Goal: Information Seeking & Learning: Understand process/instructions

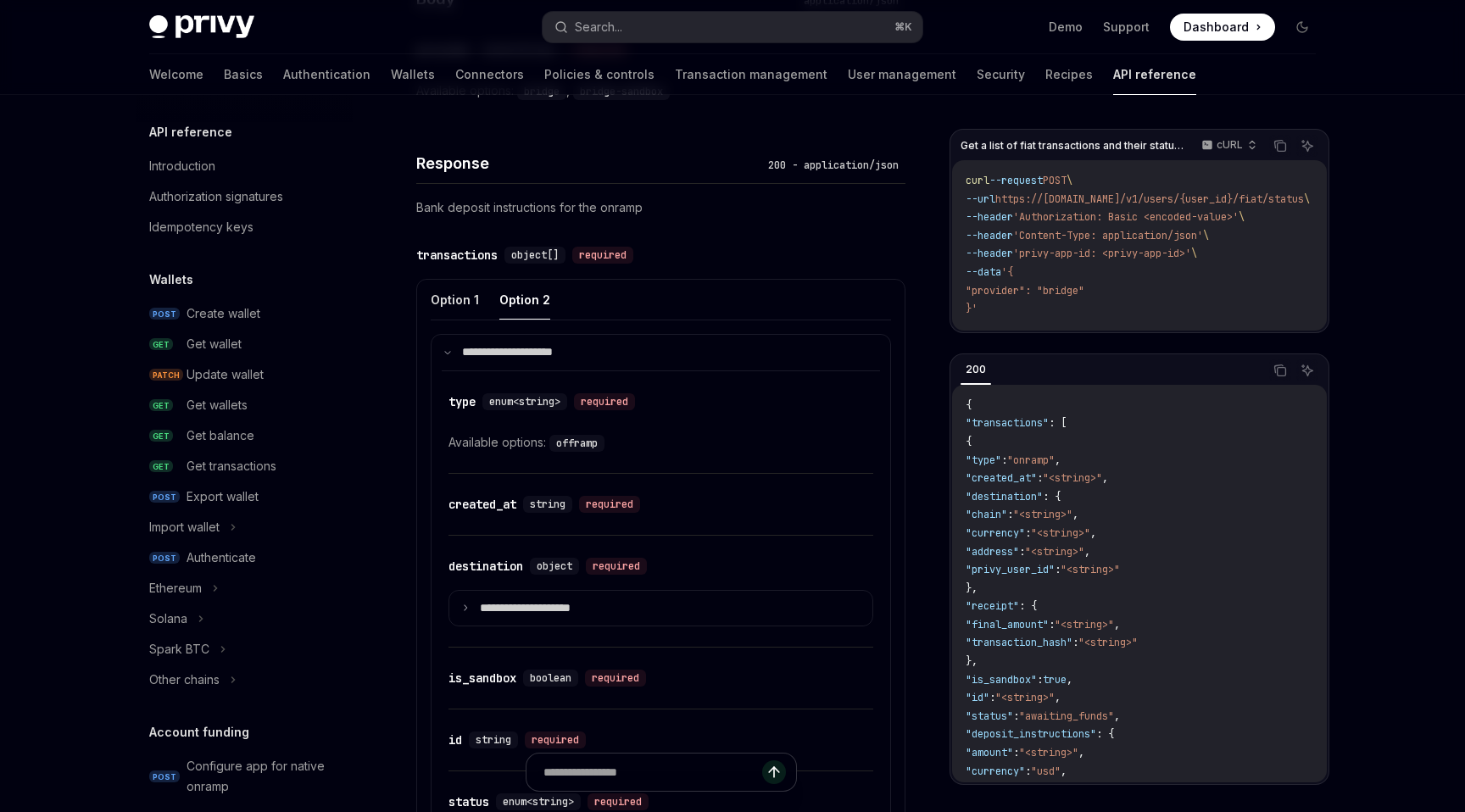
scroll to position [584, 0]
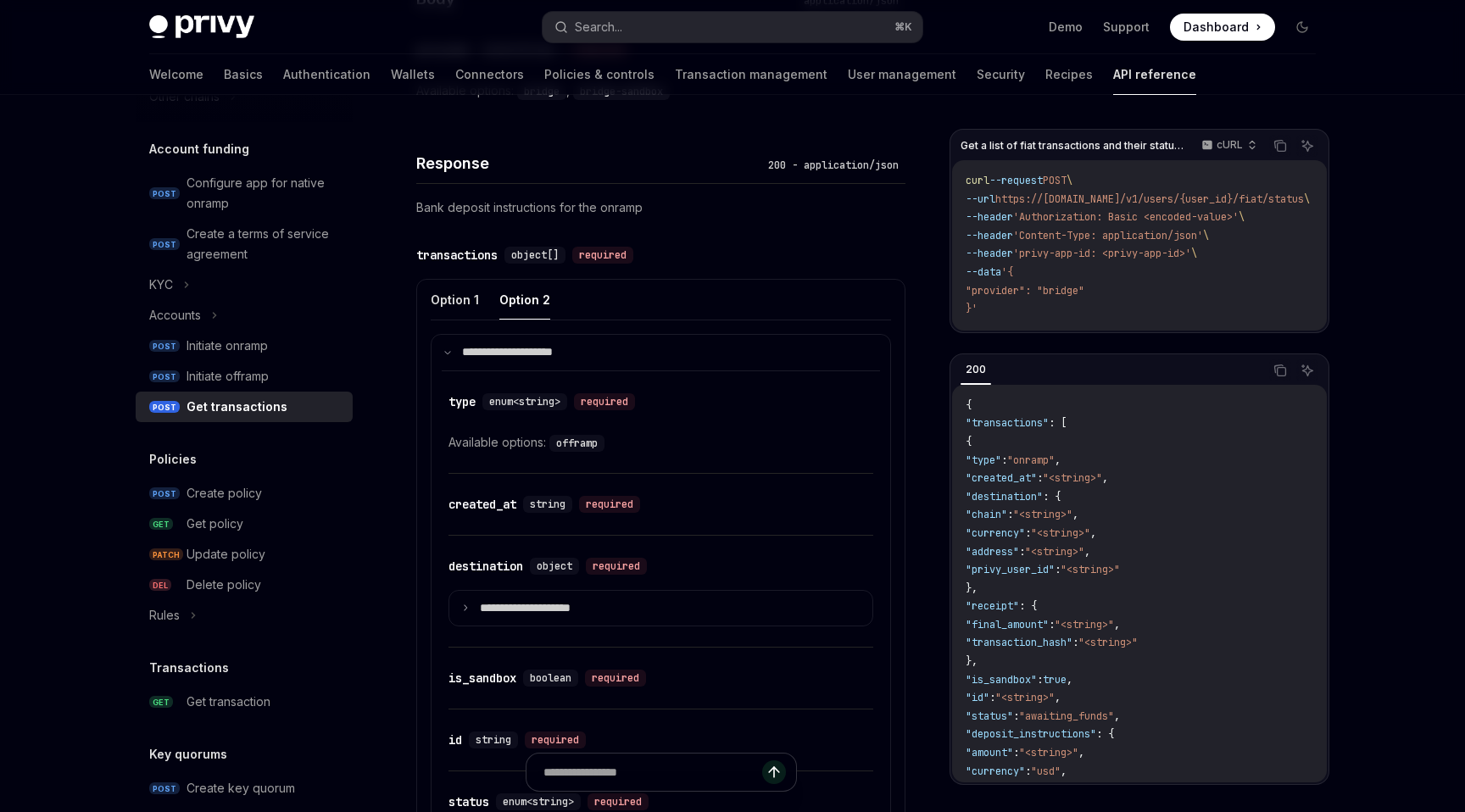
click at [241, 720] on div "API reference Introduction Authorization signatures Idempotency keys Wallets PO…" at bounding box center [243, 352] width 217 height 1626
click at [257, 699] on div "Get transaction" at bounding box center [229, 701] width 84 height 21
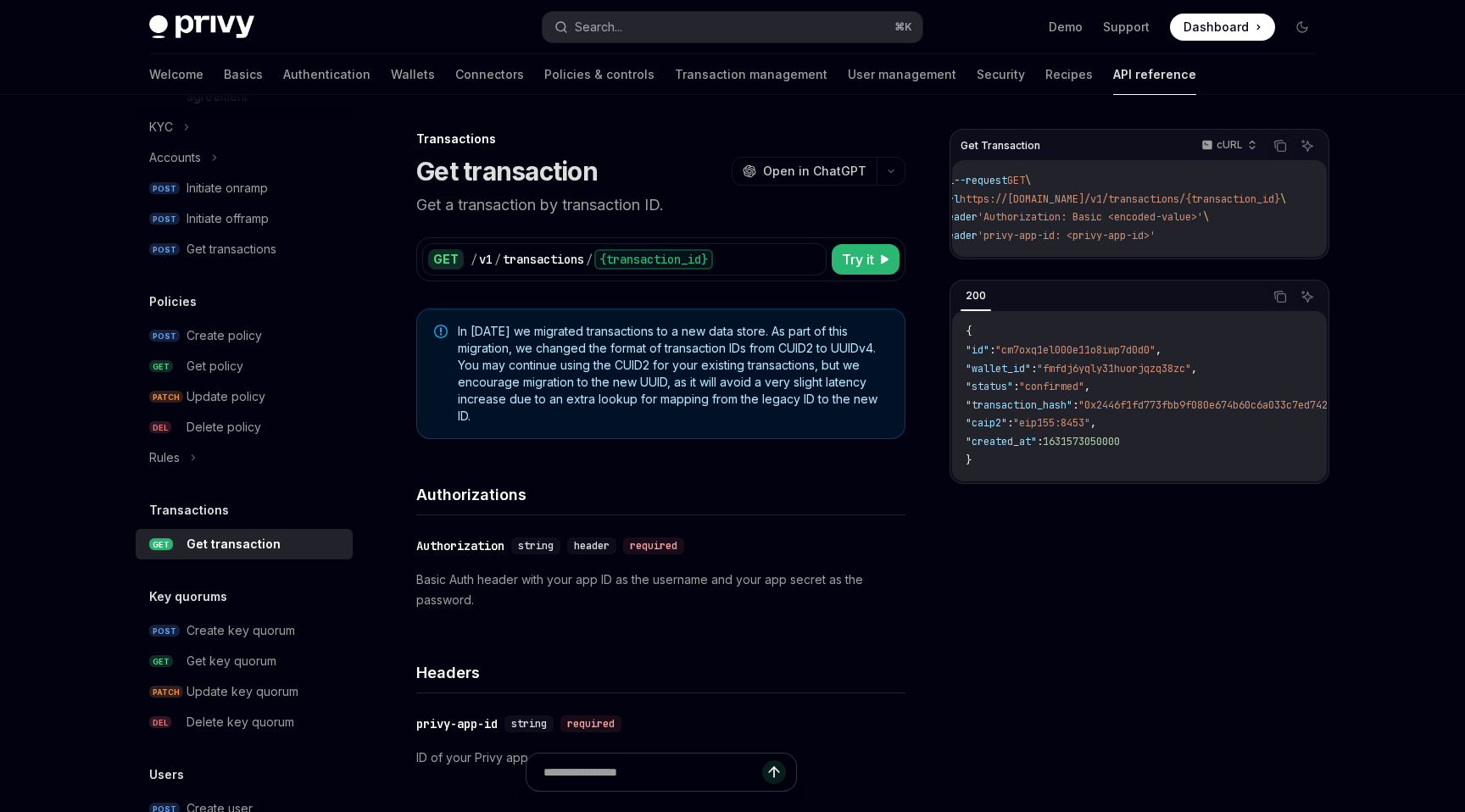
scroll to position [700, 0]
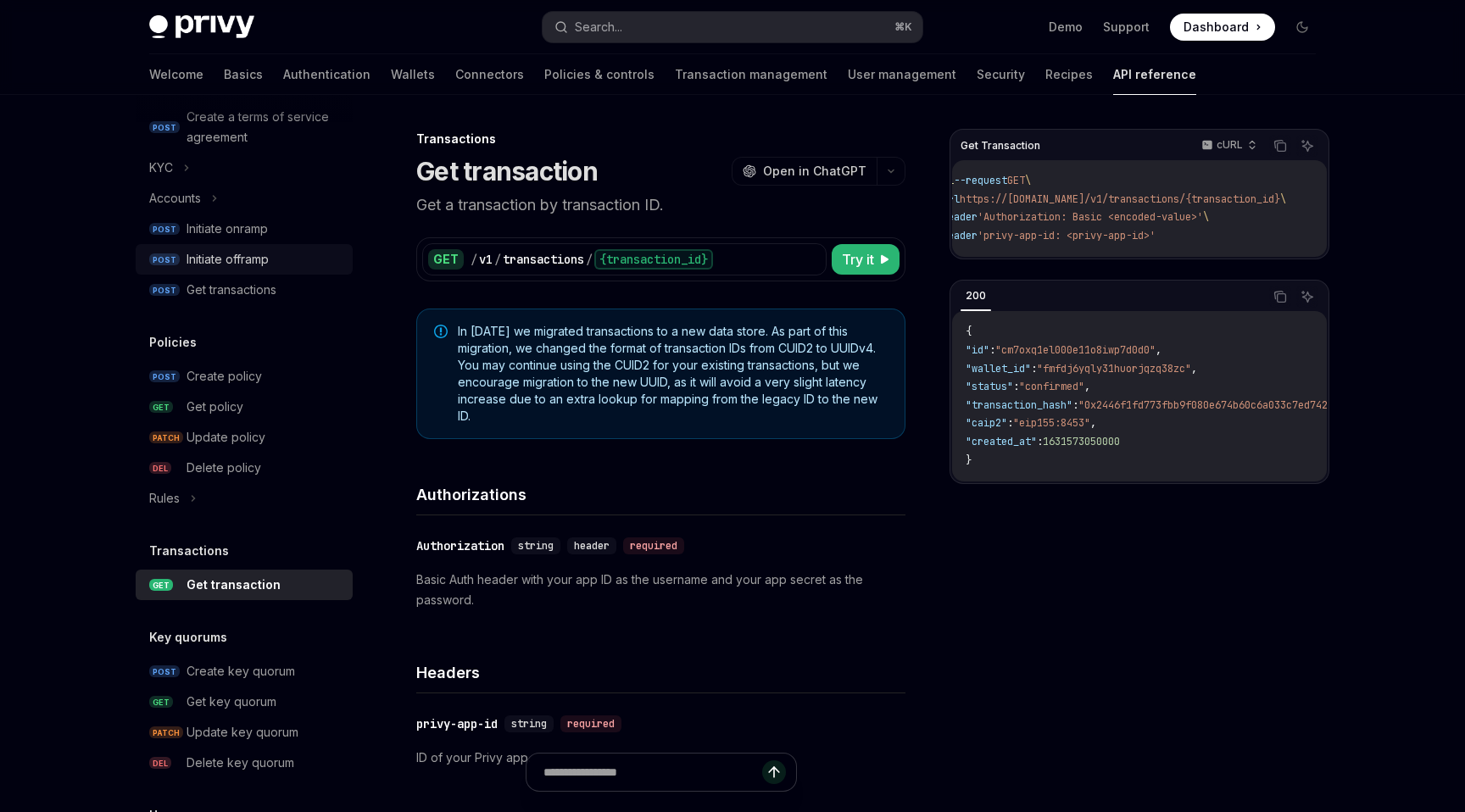
click at [229, 266] on div "Initiate offramp" at bounding box center [228, 259] width 82 height 21
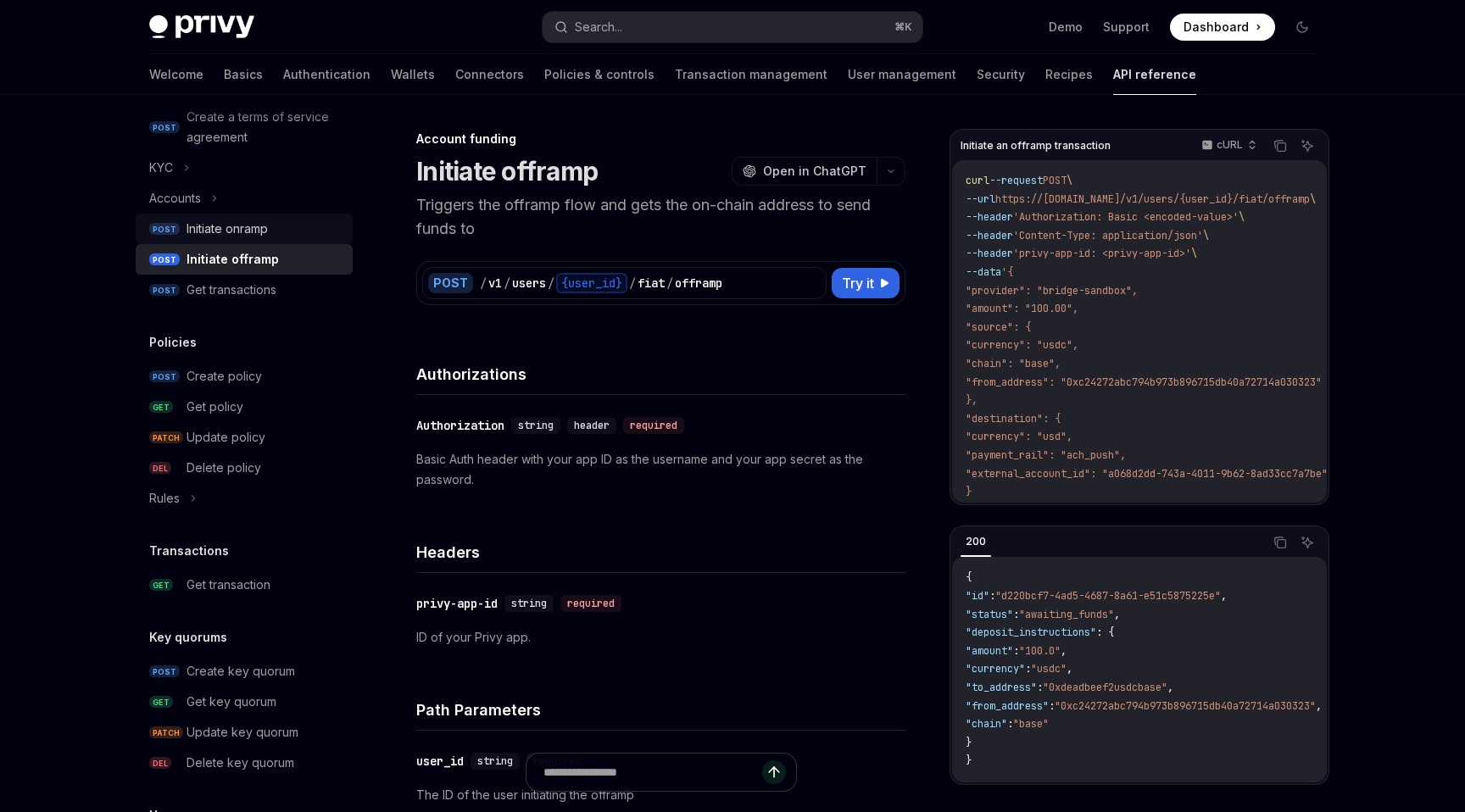
click at [216, 233] on div "Initiate onramp" at bounding box center [227, 228] width 81 height 21
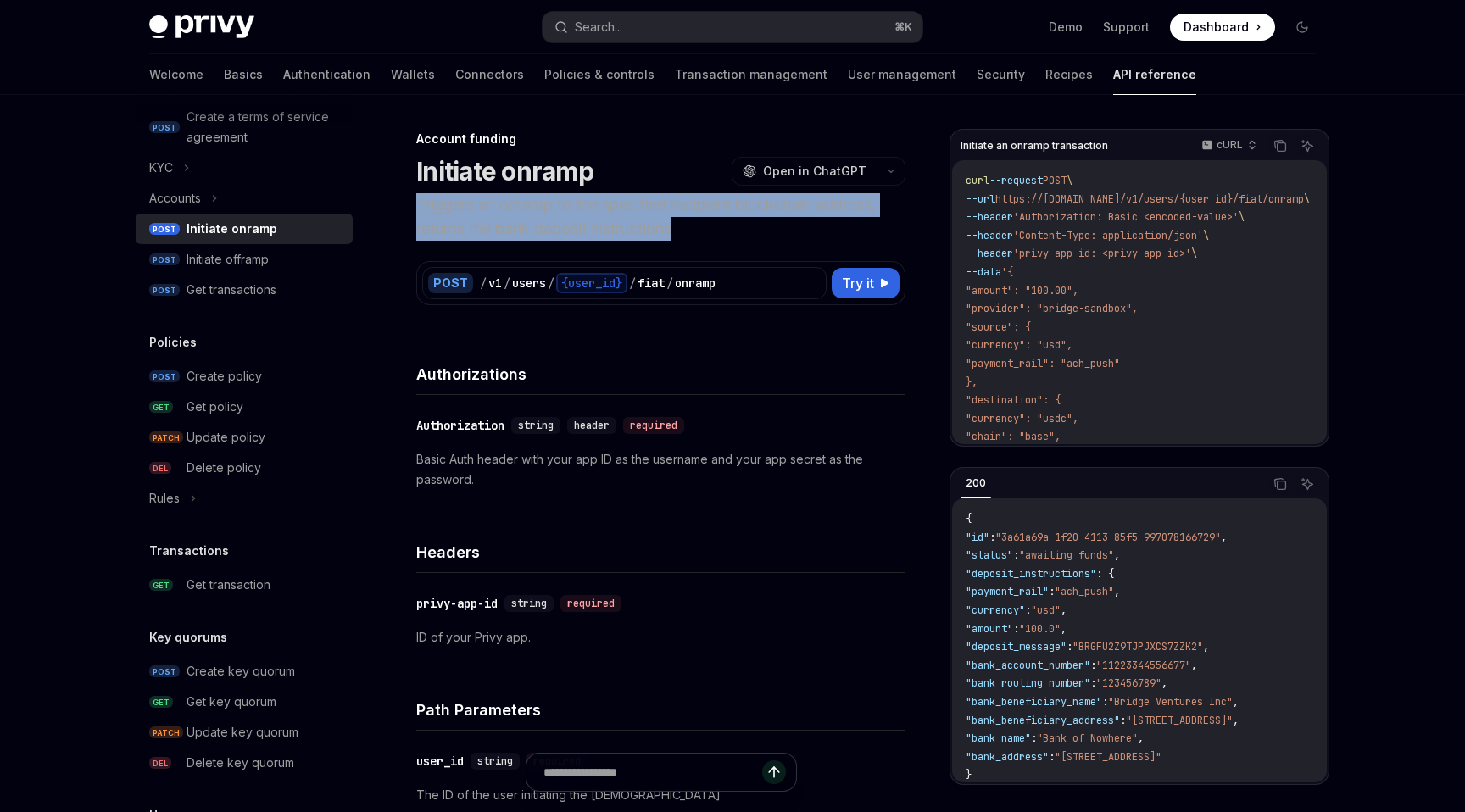
drag, startPoint x: 420, startPoint y: 206, endPoint x: 707, endPoint y: 228, distance: 287.8
click at [707, 228] on p "Triggers an onramp to the specified recipient blockchain address, returns the b…" at bounding box center [660, 217] width 490 height 47
drag, startPoint x: 686, startPoint y: 228, endPoint x: 410, endPoint y: 204, distance: 277.0
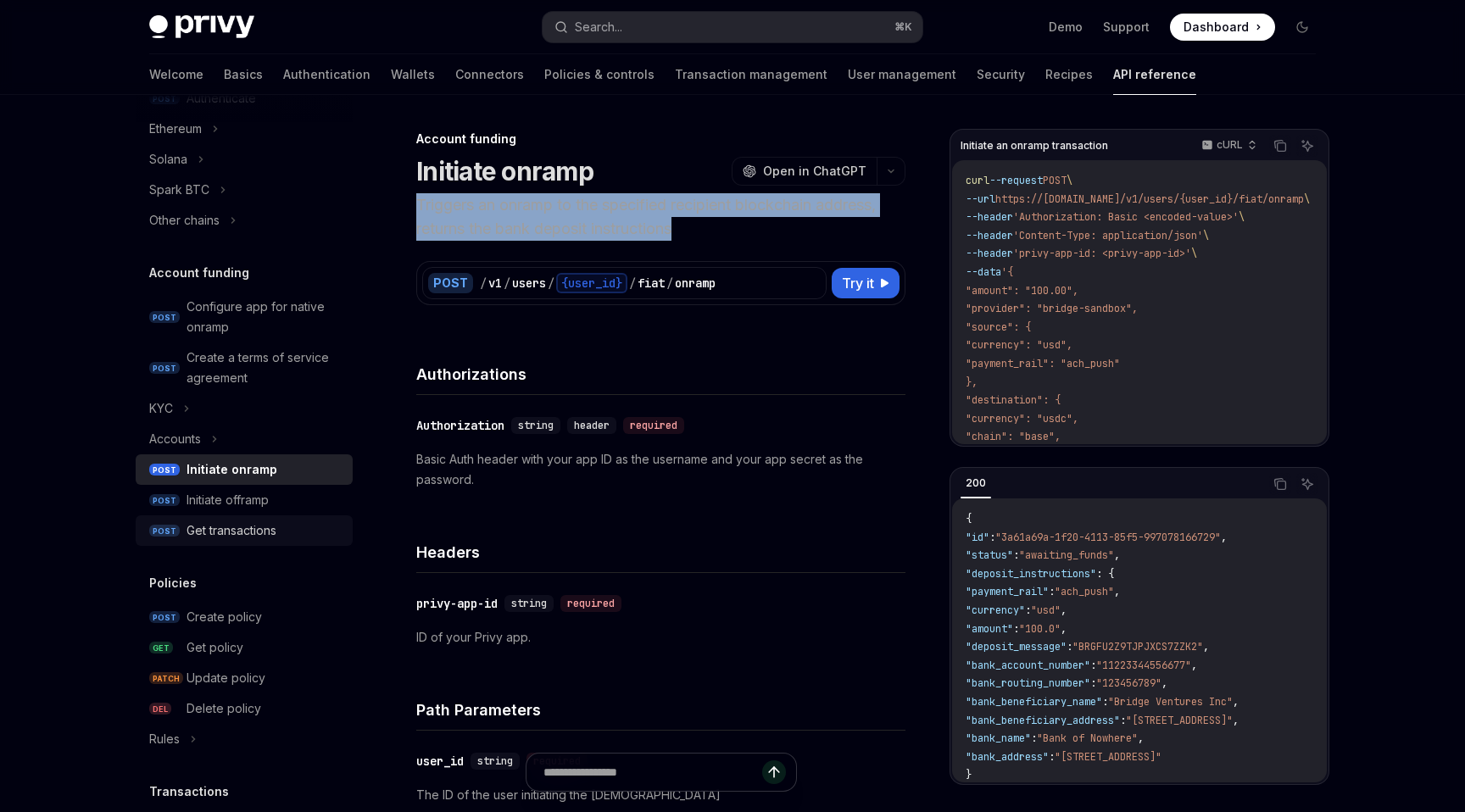
scroll to position [449, 0]
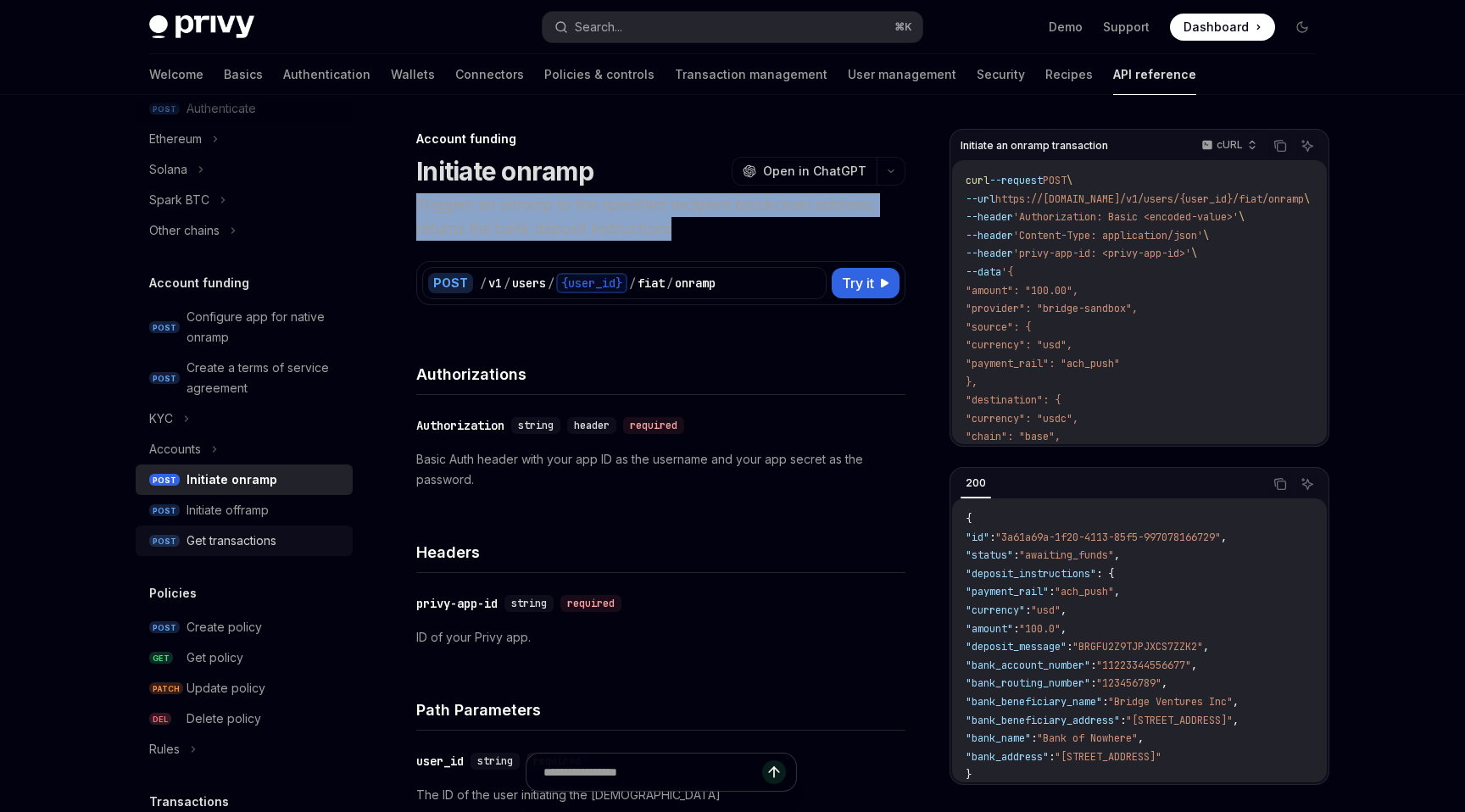
click at [232, 528] on link "POST Get transactions" at bounding box center [243, 540] width 217 height 30
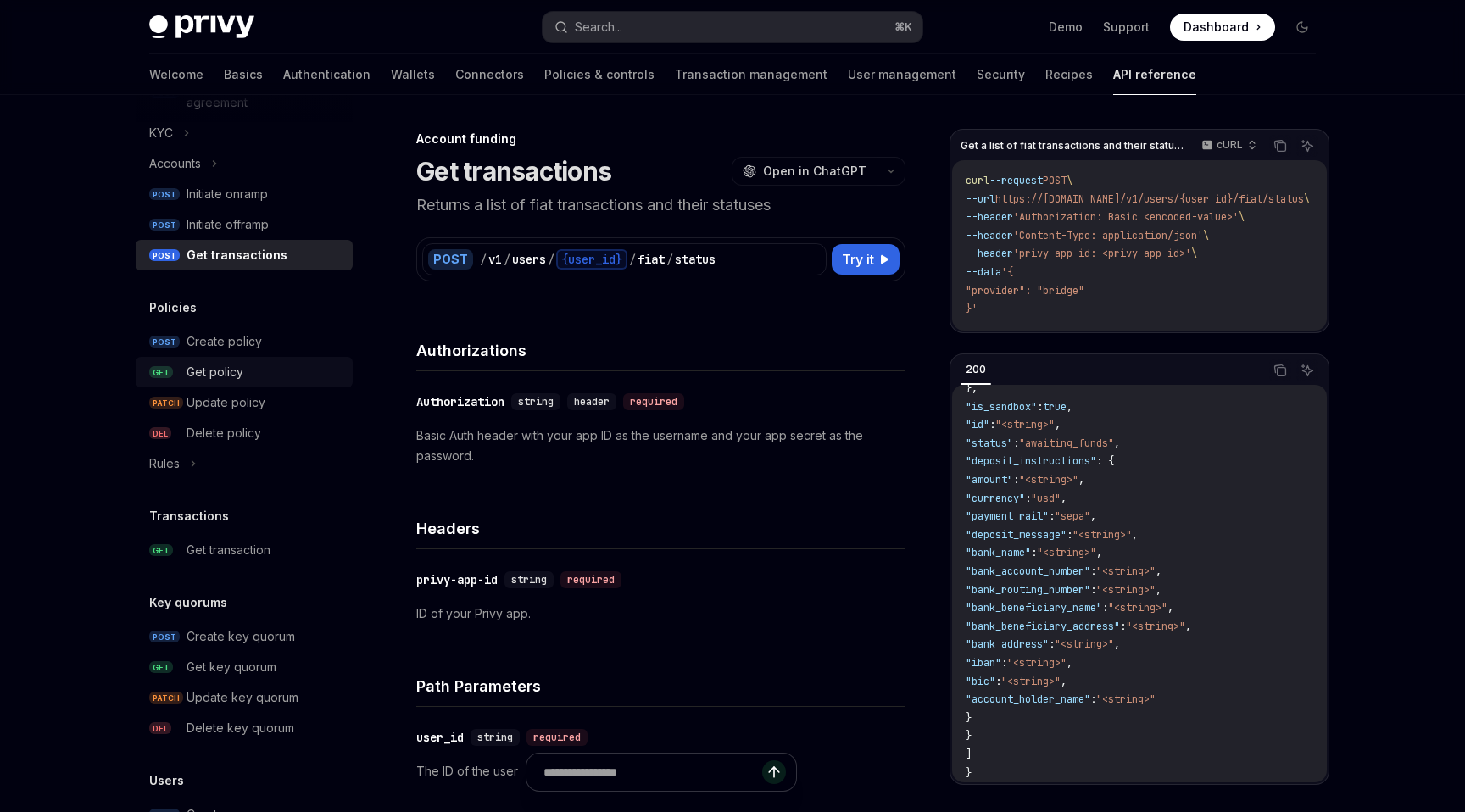
scroll to position [794, 0]
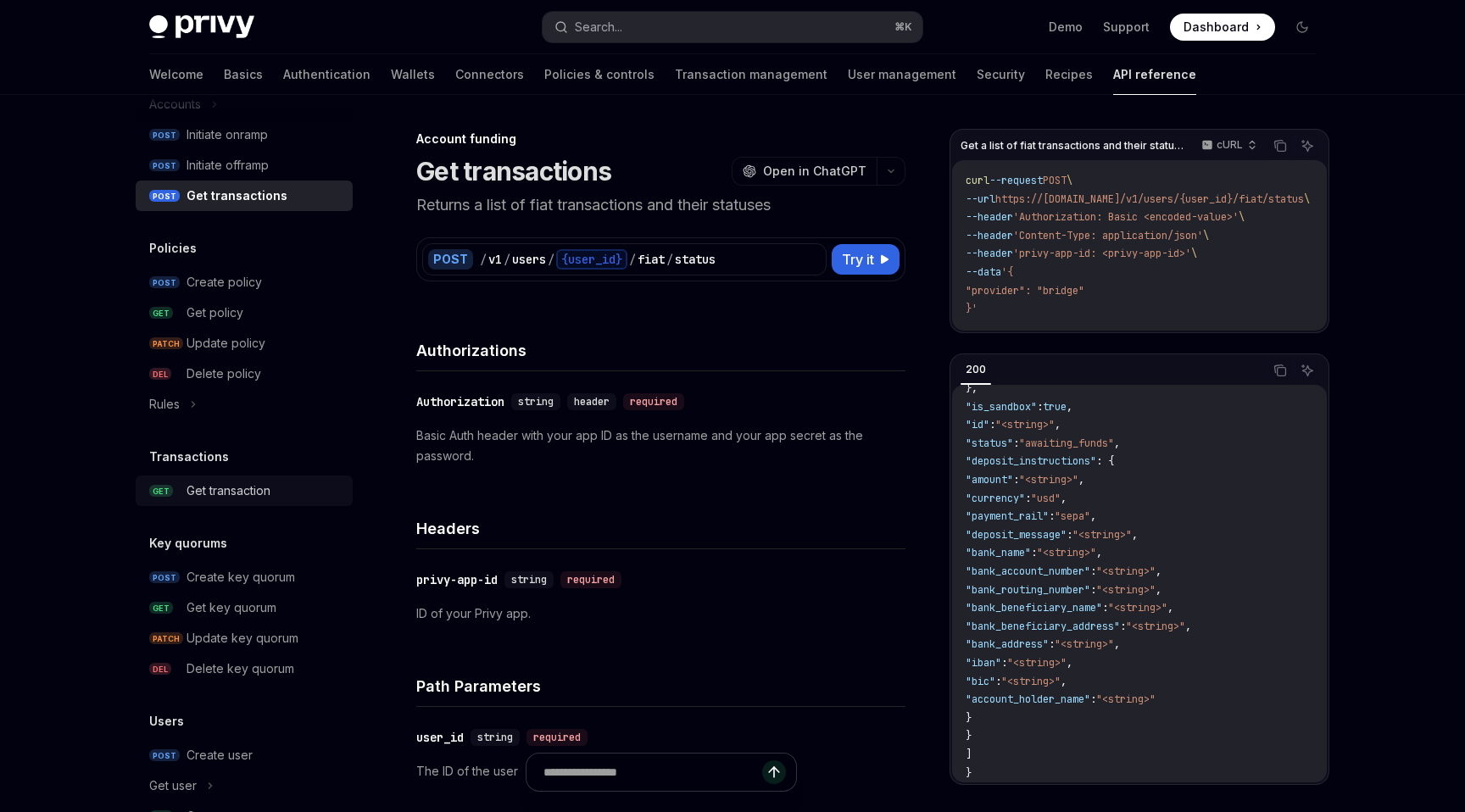
click at [244, 488] on div "Get transaction" at bounding box center [229, 490] width 84 height 21
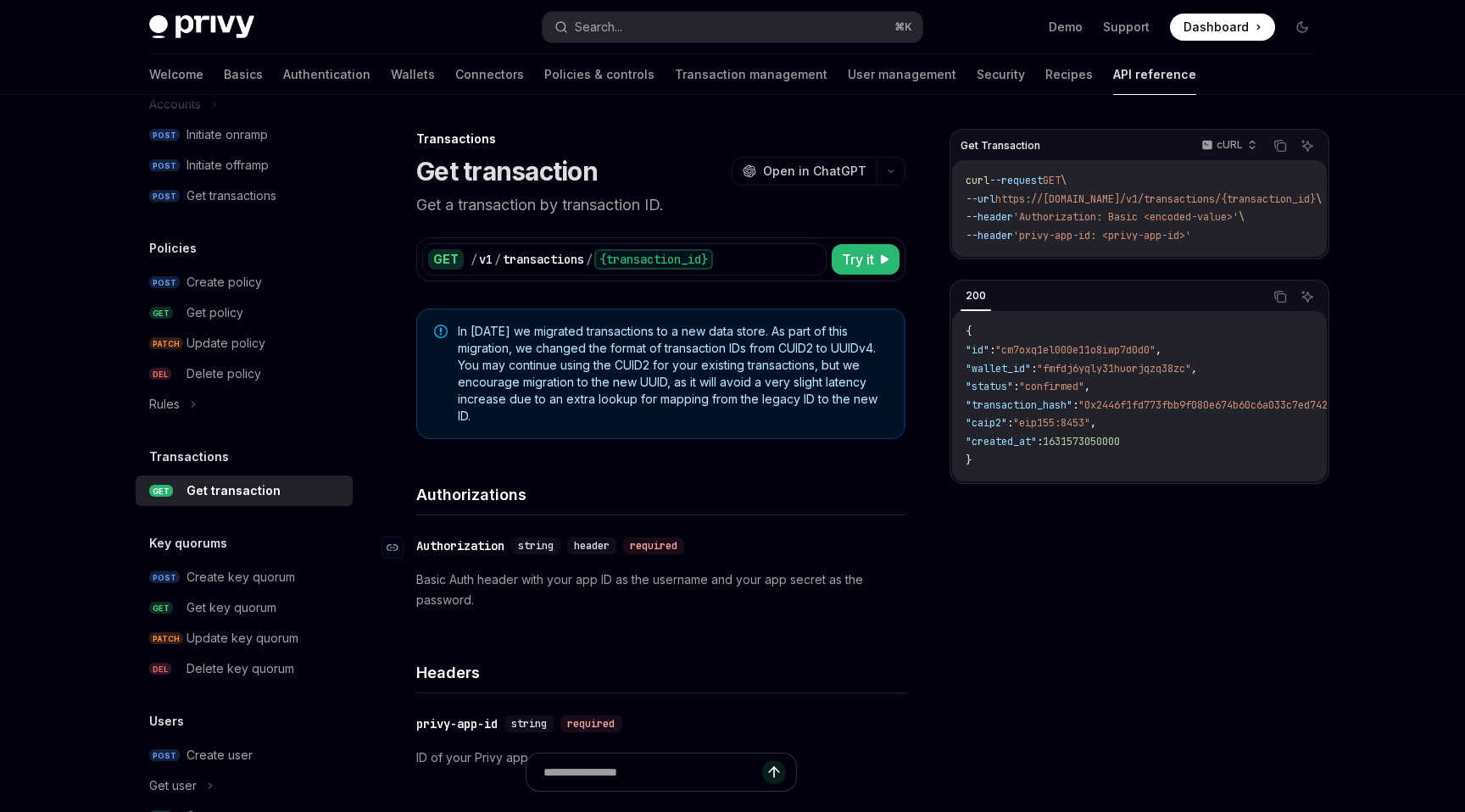
type textarea "*"
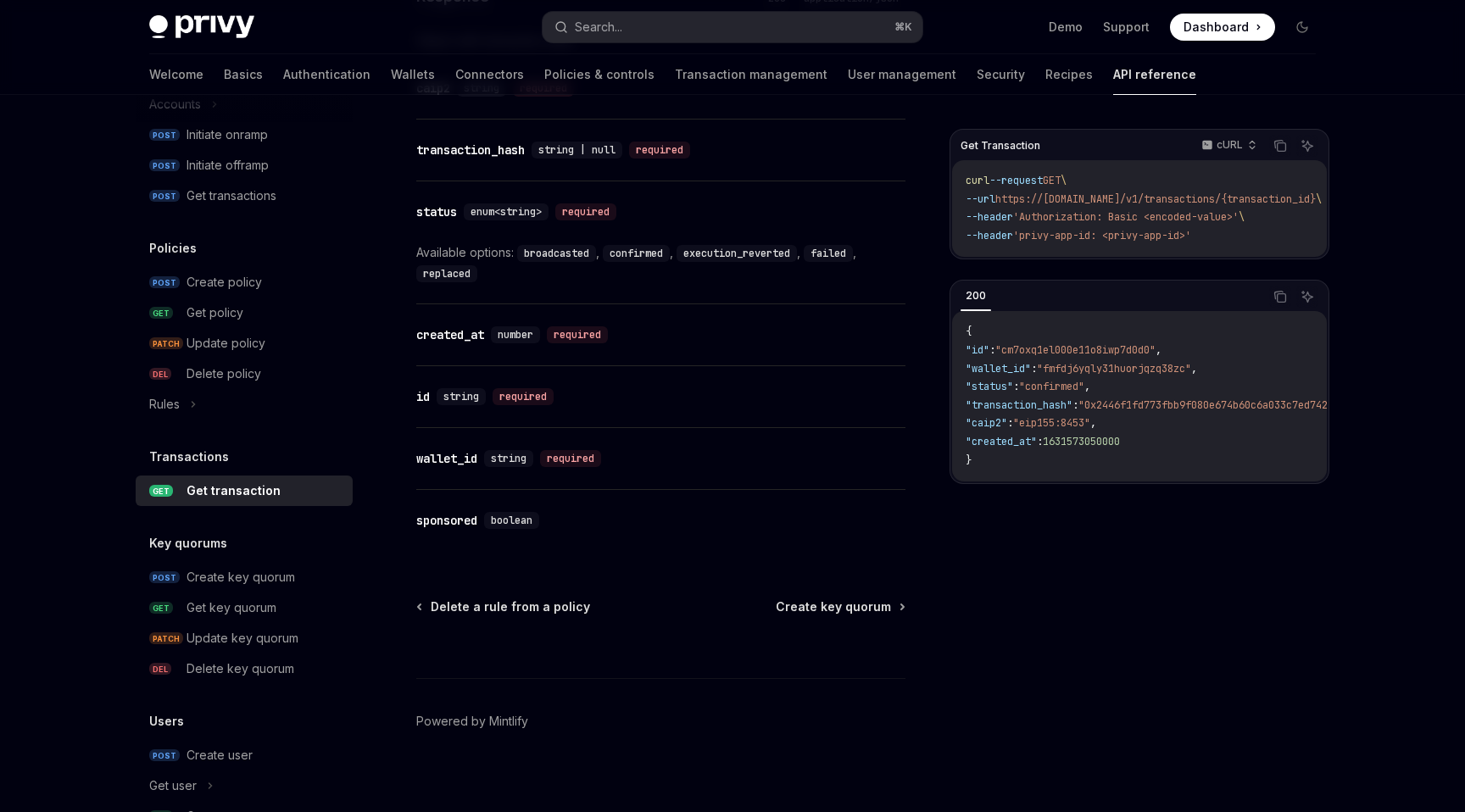
scroll to position [1004, 0]
